Goal: Information Seeking & Learning: Learn about a topic

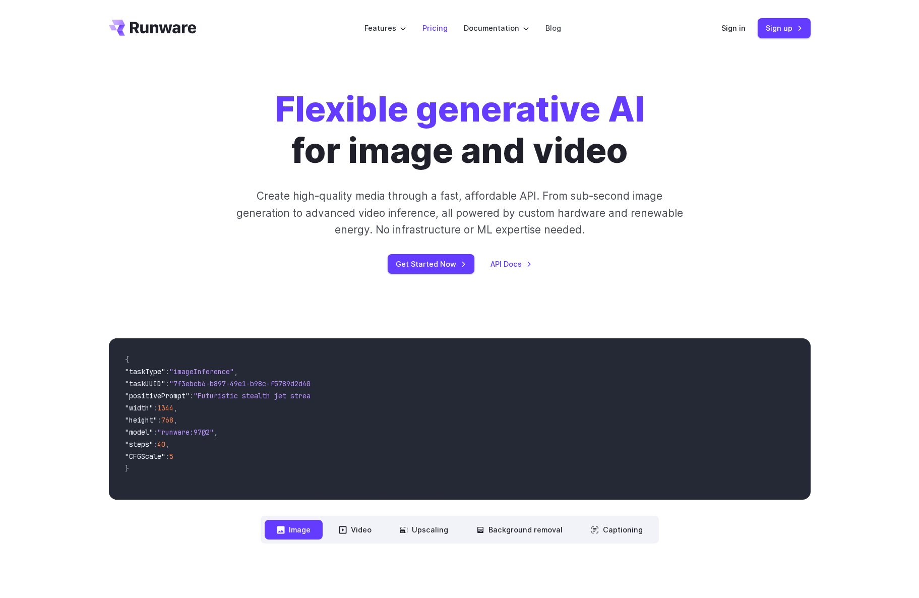
click at [429, 30] on link "Pricing" at bounding box center [434, 28] width 25 height 12
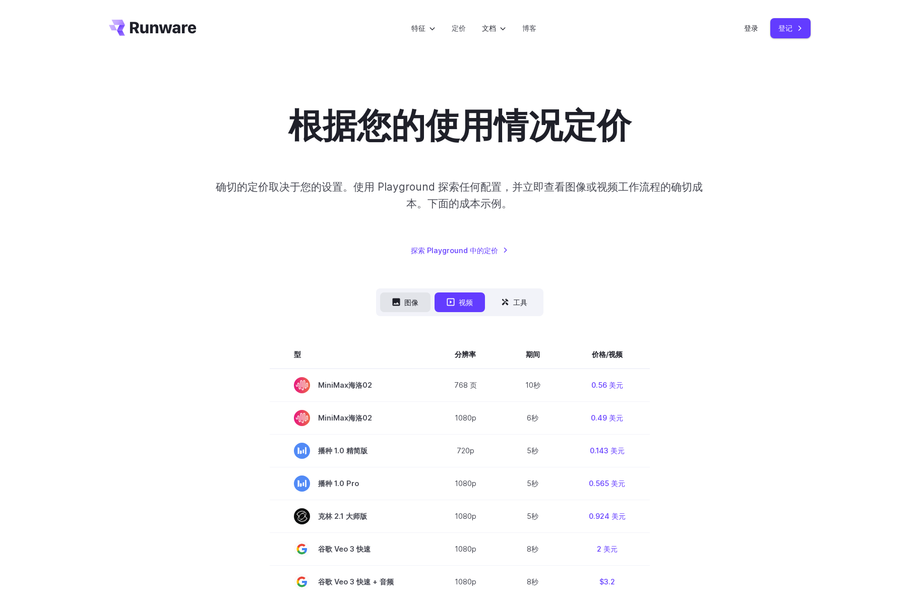
click at [410, 301] on font "图像" at bounding box center [411, 302] width 14 height 12
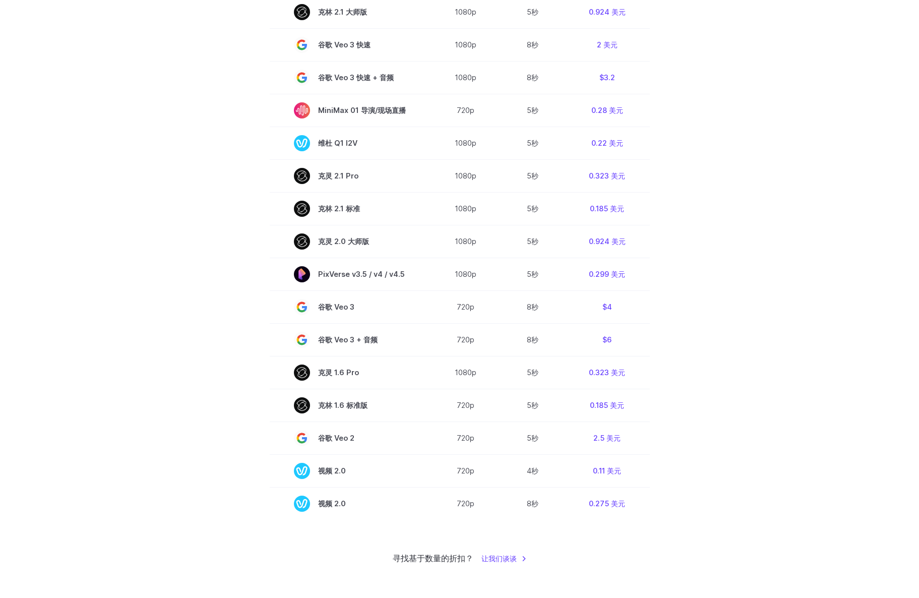
scroll to position [202, 0]
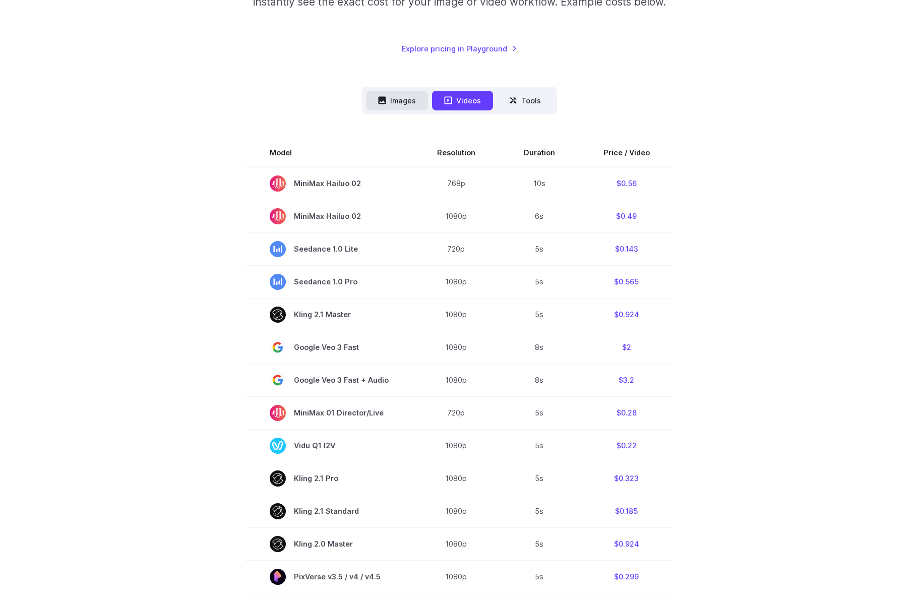
click at [392, 100] on button "Images" at bounding box center [397, 101] width 62 height 20
